Goal: Complete application form

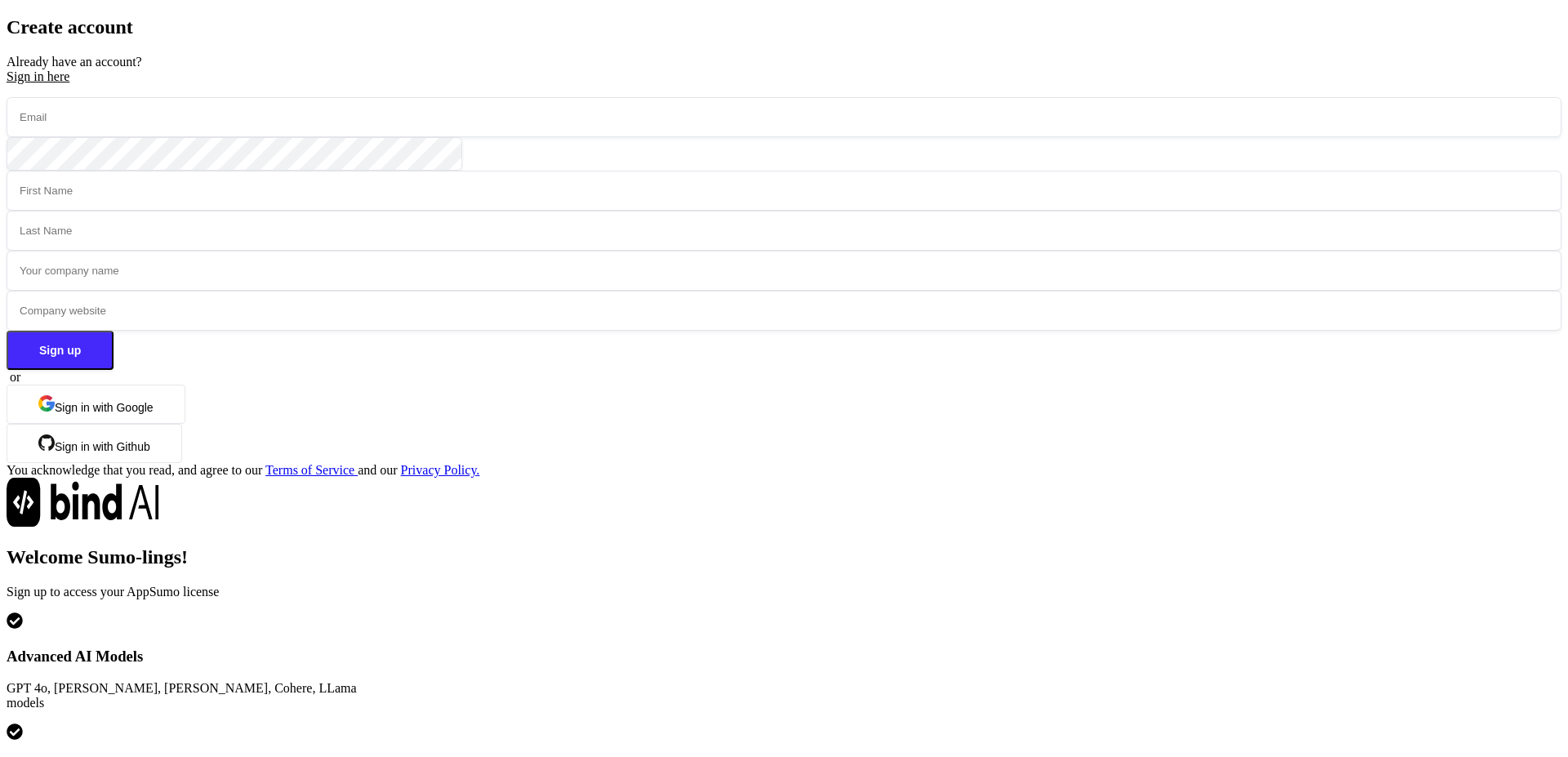
click at [444, 137] on input "email" at bounding box center [783, 117] width 1555 height 40
type input "[EMAIL_ADDRESS][DOMAIN_NAME]"
type input "[PERSON_NAME]"
type input "Green"
click at [499, 291] on input "text" at bounding box center [783, 271] width 1555 height 40
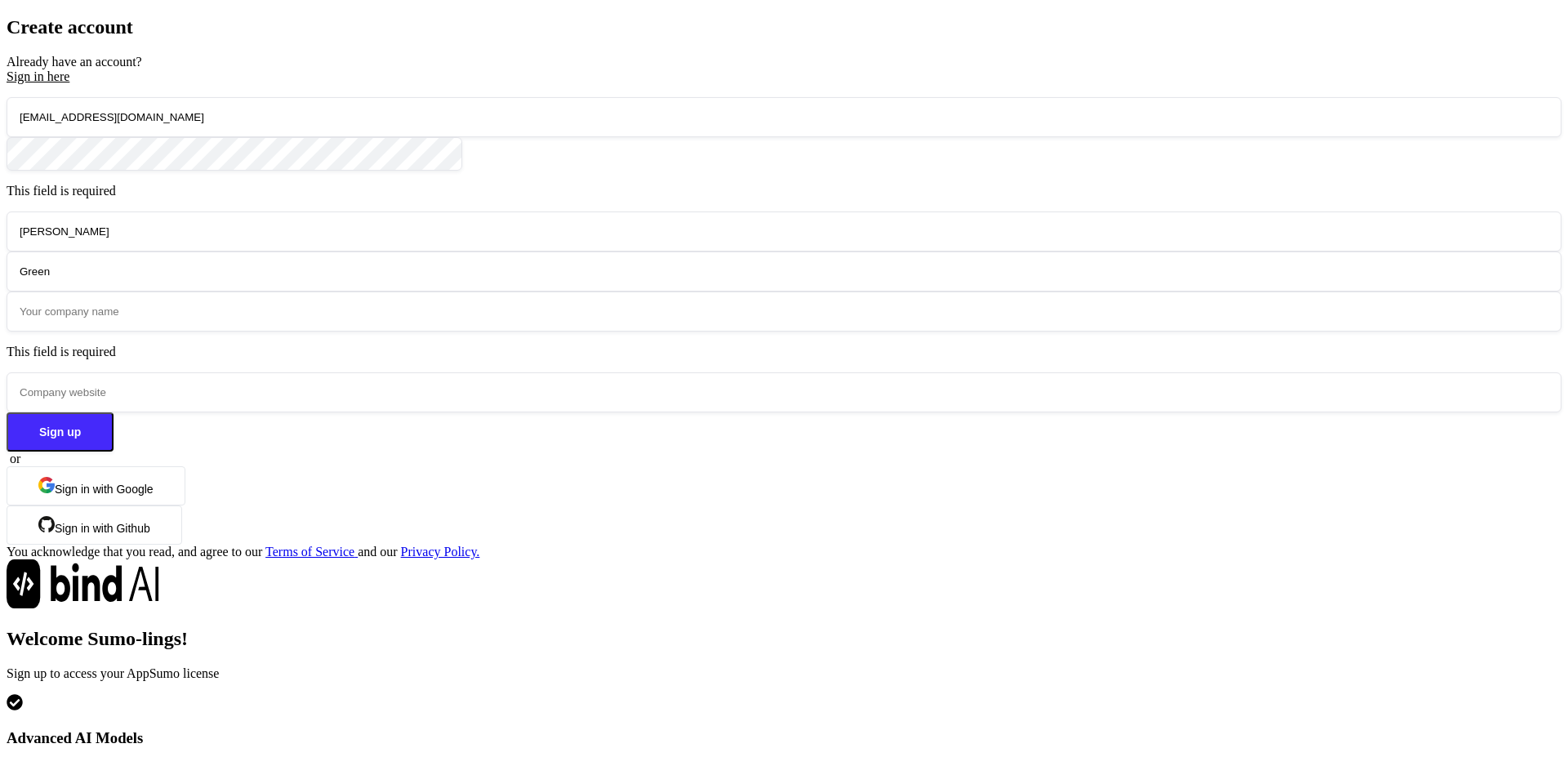
click at [185, 506] on button "Sign in with Google" at bounding box center [95, 485] width 179 height 39
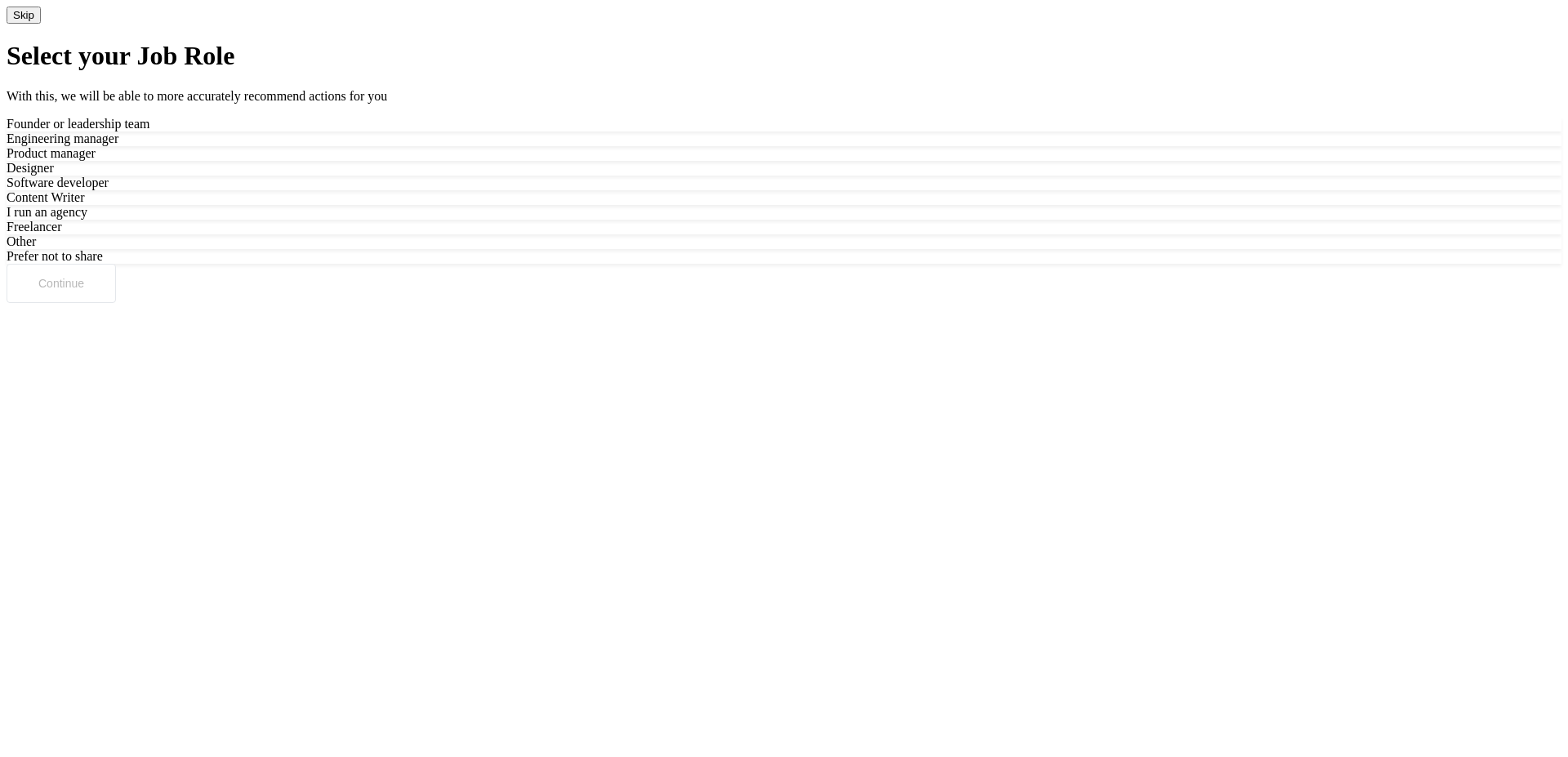
click at [827, 234] on div "Freelancer" at bounding box center [783, 227] width 1555 height 15
click at [856, 175] on div "Designer" at bounding box center [783, 168] width 1555 height 15
click at [116, 303] on button "Continue" at bounding box center [60, 283] width 109 height 39
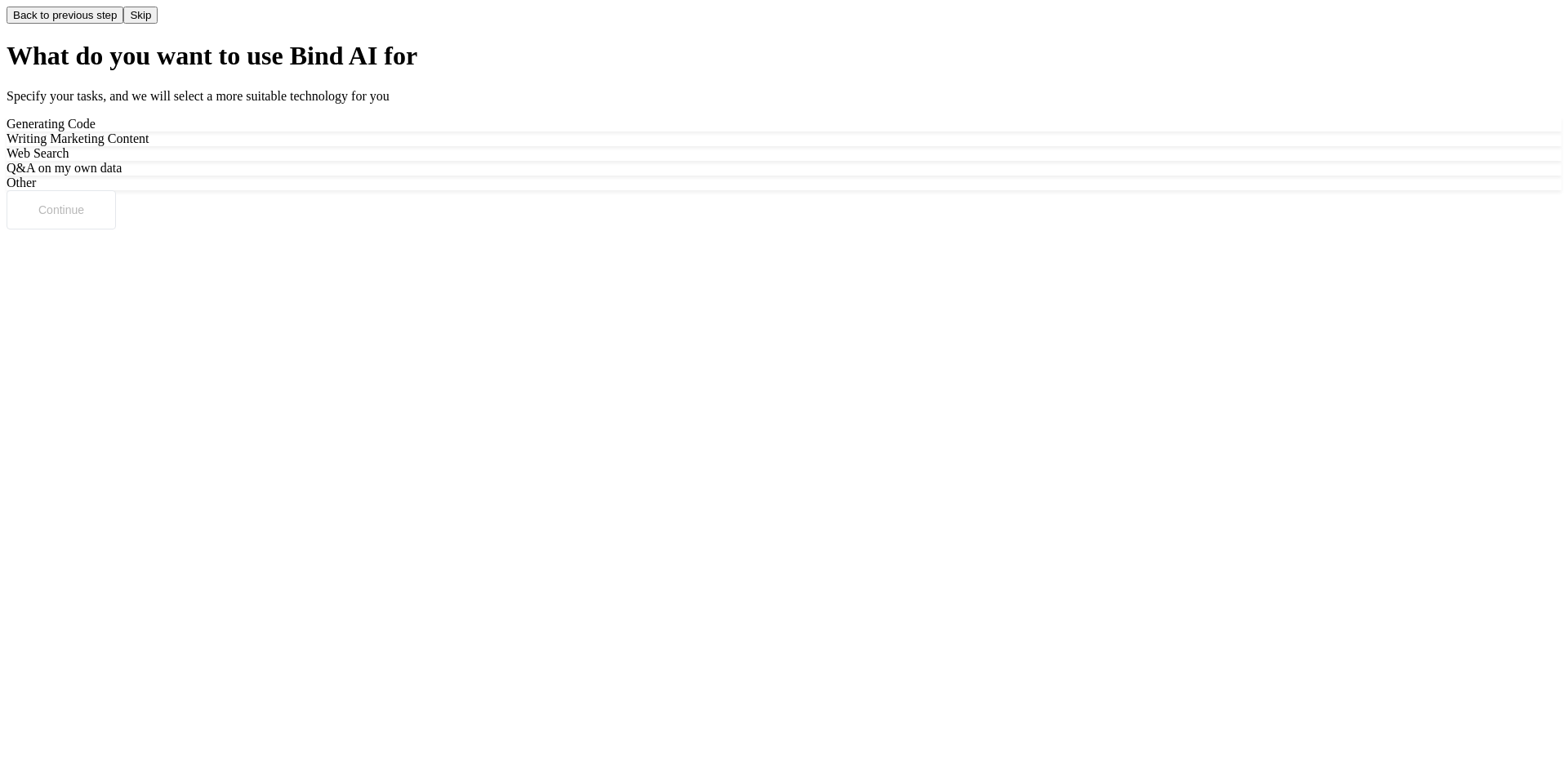
click at [116, 24] on div "Back to previous step Skip" at bounding box center [783, 15] width 1555 height 17
click at [107, 24] on button "Back to previous step" at bounding box center [65, 15] width 117 height 17
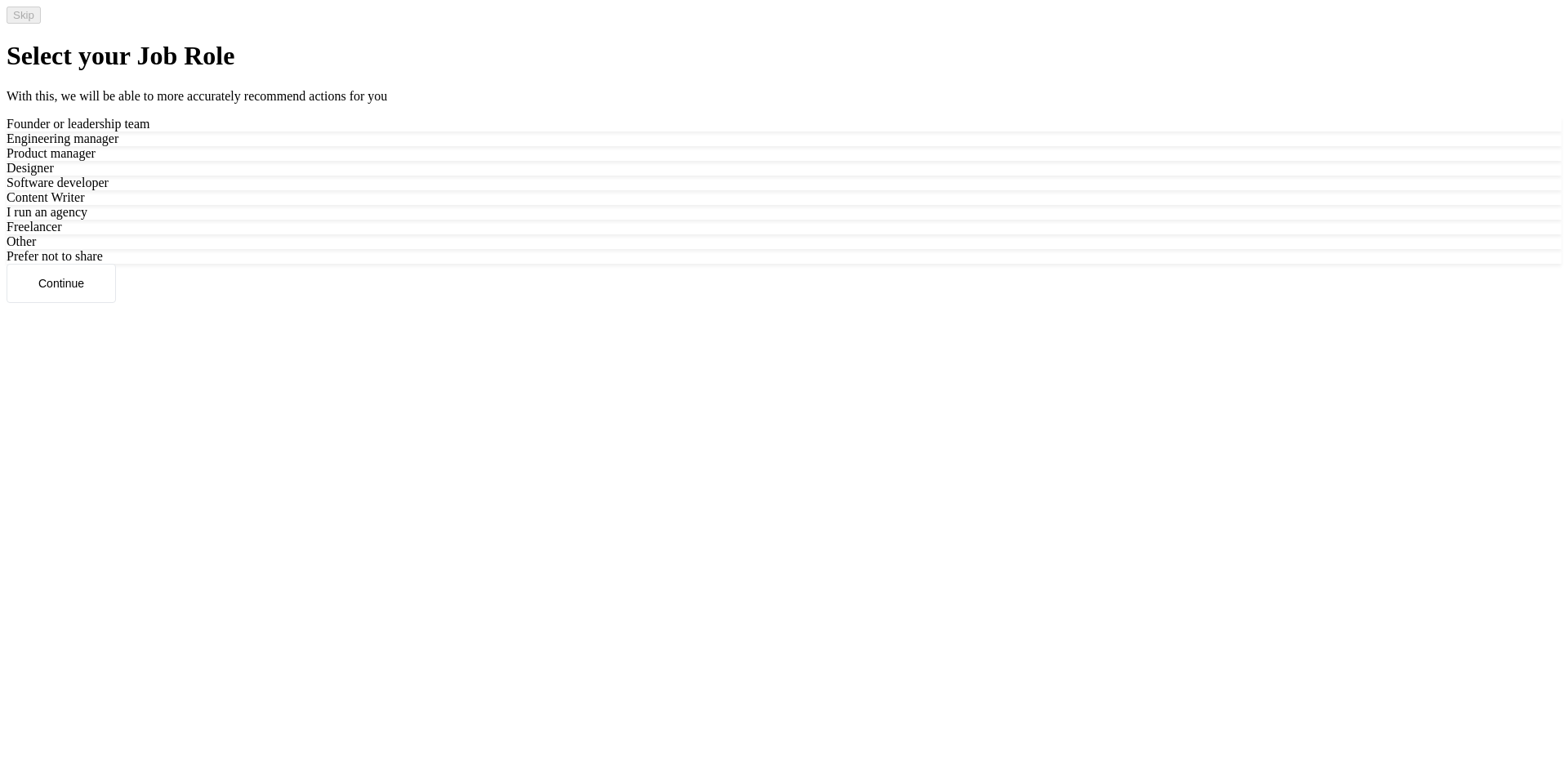
click at [698, 190] on div "Software developer" at bounding box center [783, 182] width 1555 height 15
click at [850, 234] on div "Freelancer" at bounding box center [783, 227] width 1555 height 15
click at [84, 290] on p "Continue" at bounding box center [61, 283] width 45 height 13
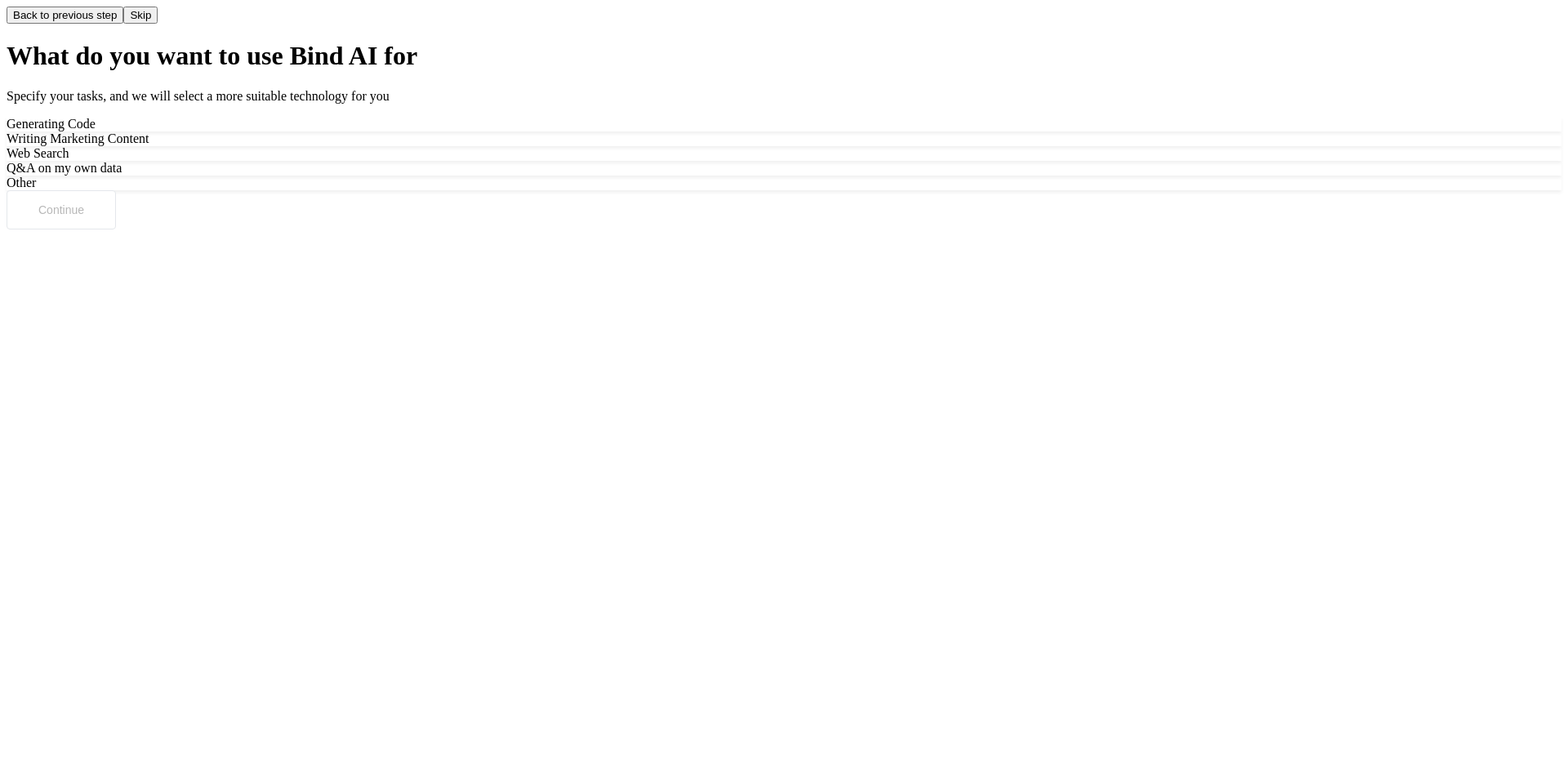
click at [888, 146] on div "Writing Marketing Content" at bounding box center [783, 139] width 1555 height 15
click at [741, 161] on div "Web Search" at bounding box center [783, 153] width 1555 height 15
click at [719, 132] on div "Generating Code" at bounding box center [783, 124] width 1555 height 15
click at [116, 230] on button "Continue" at bounding box center [60, 210] width 109 height 39
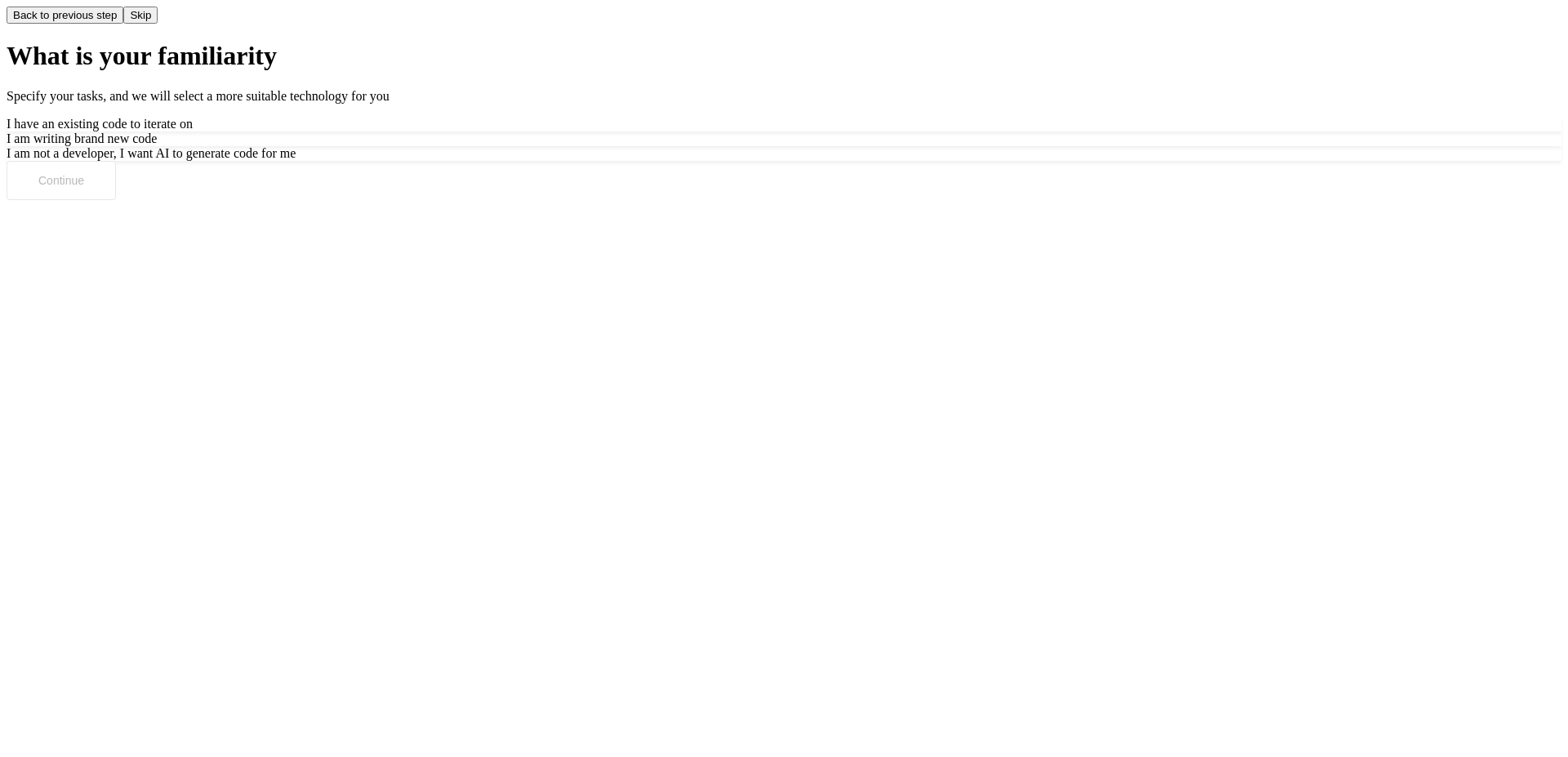
click at [876, 161] on div "I am not a developer, I want AI to generate code for me" at bounding box center [783, 153] width 1555 height 15
click at [116, 200] on button "Continue" at bounding box center [60, 180] width 109 height 39
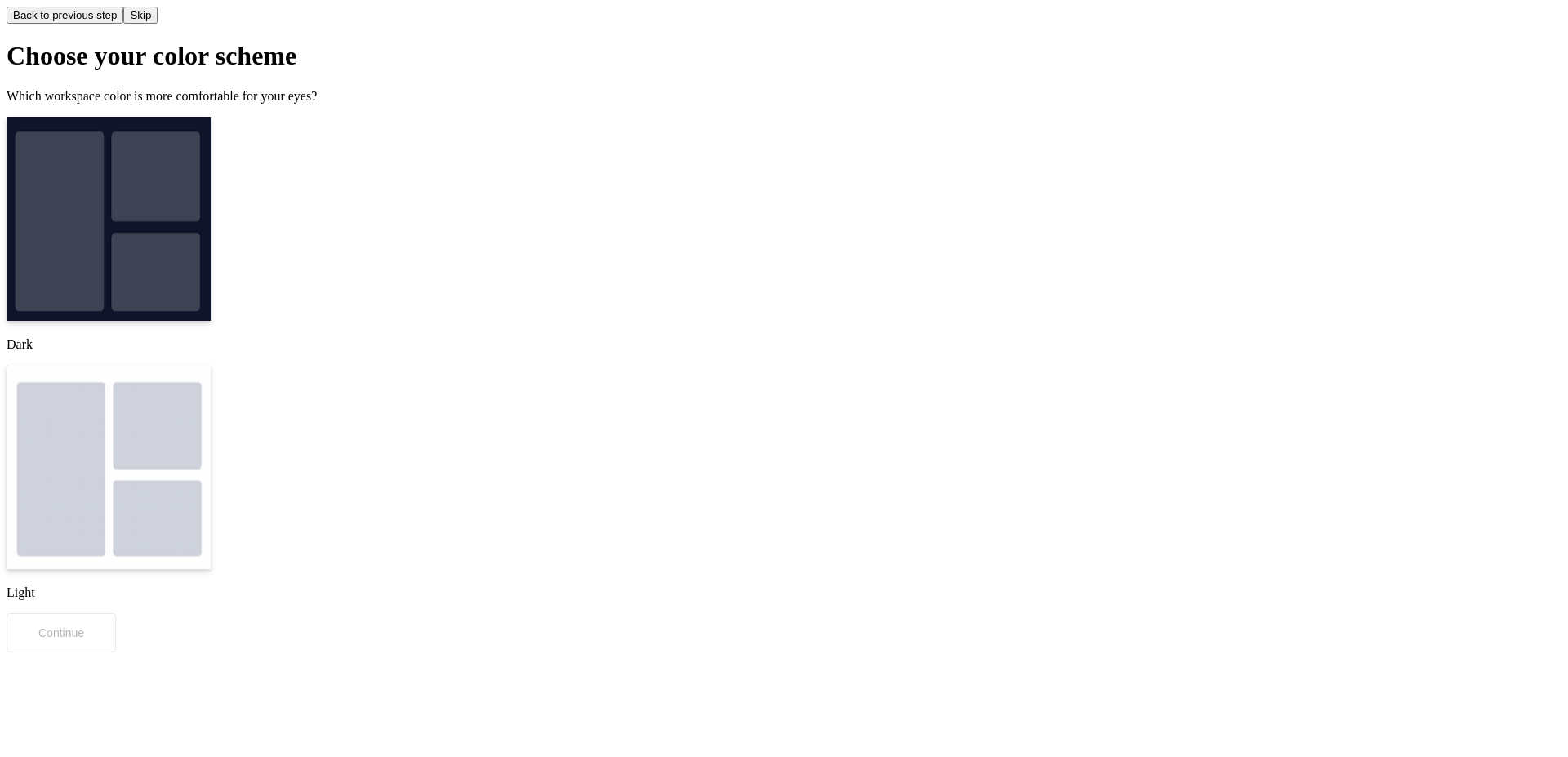
click at [210, 295] on img at bounding box center [108, 219] width 204 height 204
click at [116, 614] on button "Continue" at bounding box center [60, 633] width 109 height 39
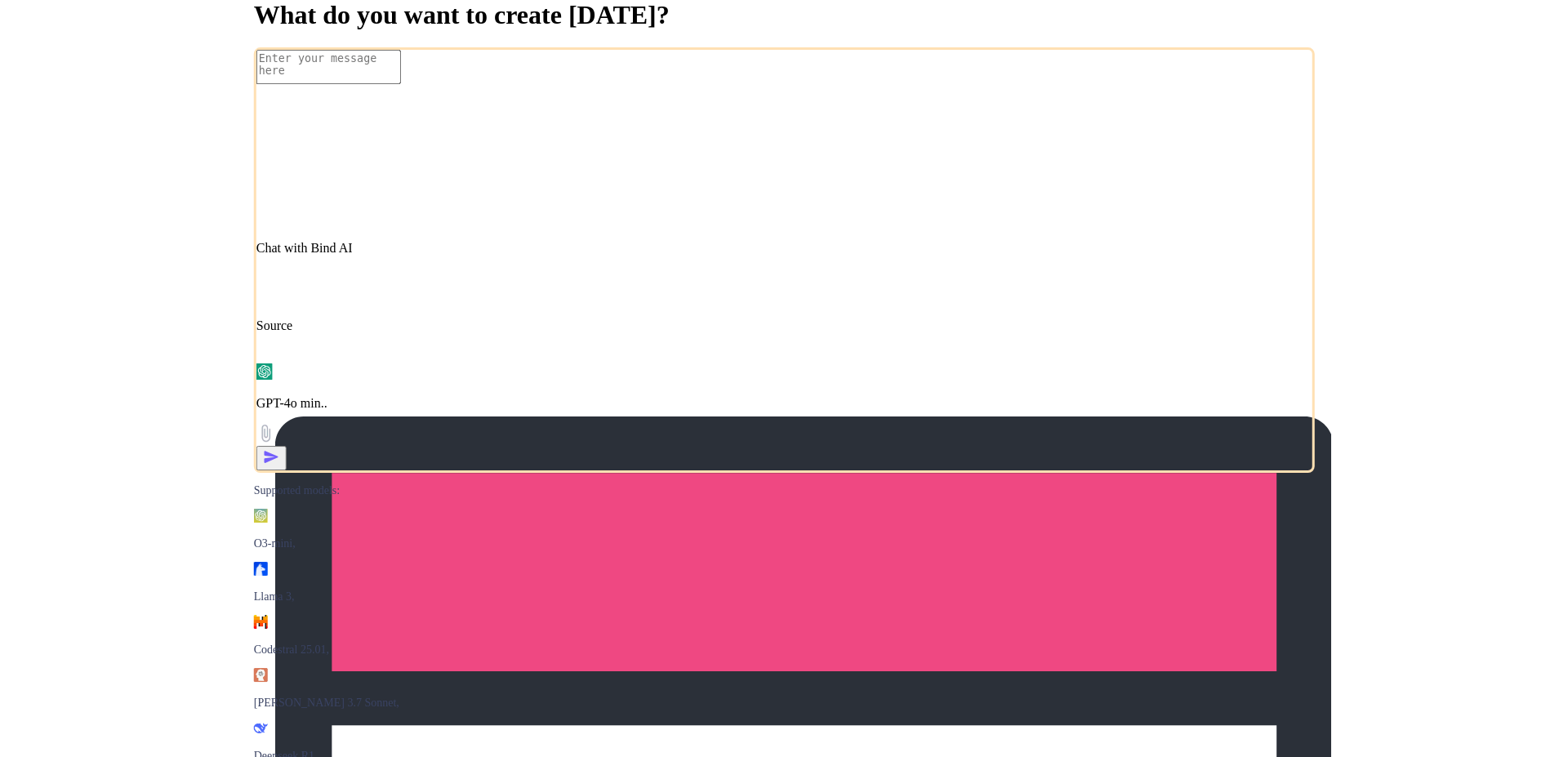
type textarea "x"
